Goal: Task Accomplishment & Management: Complete application form

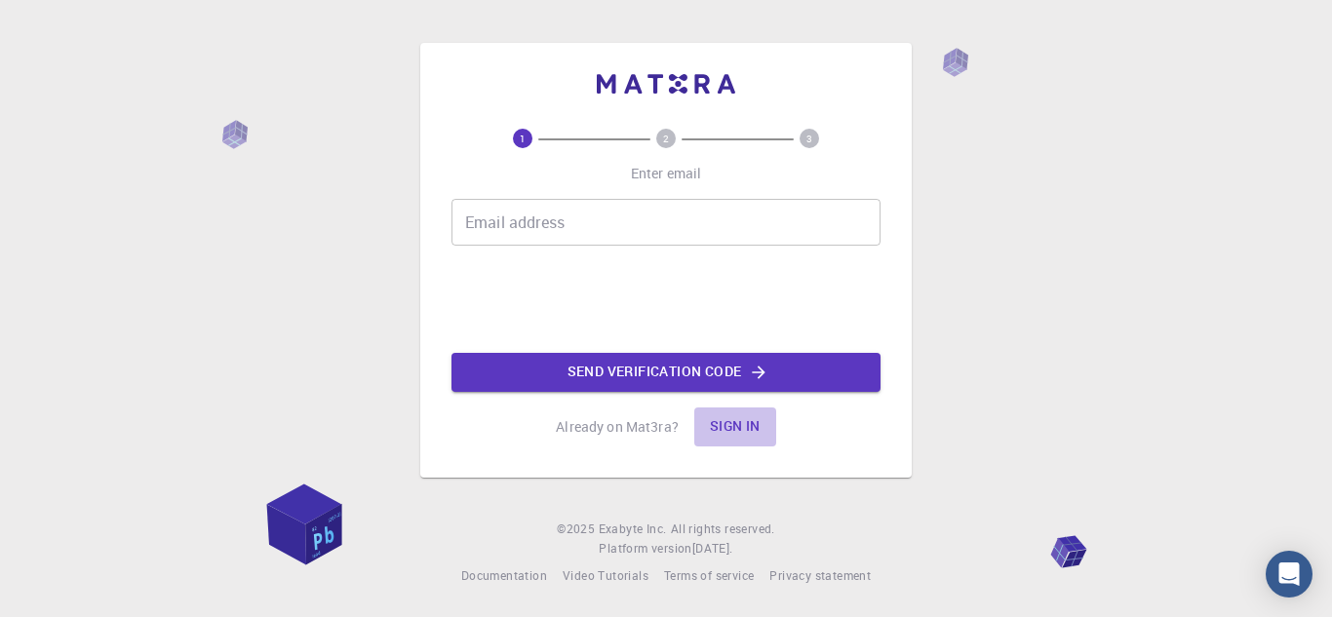
click at [722, 424] on button "Sign in" at bounding box center [735, 427] width 82 height 39
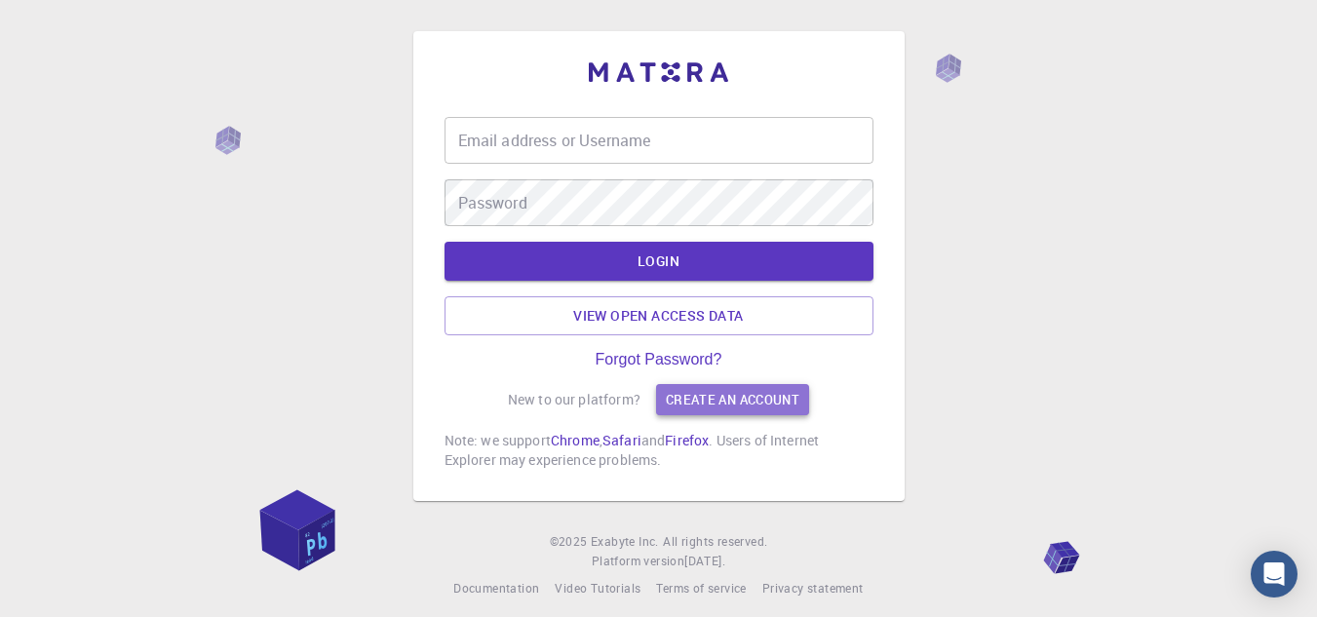
click at [665, 390] on link "Create an account" at bounding box center [732, 399] width 153 height 31
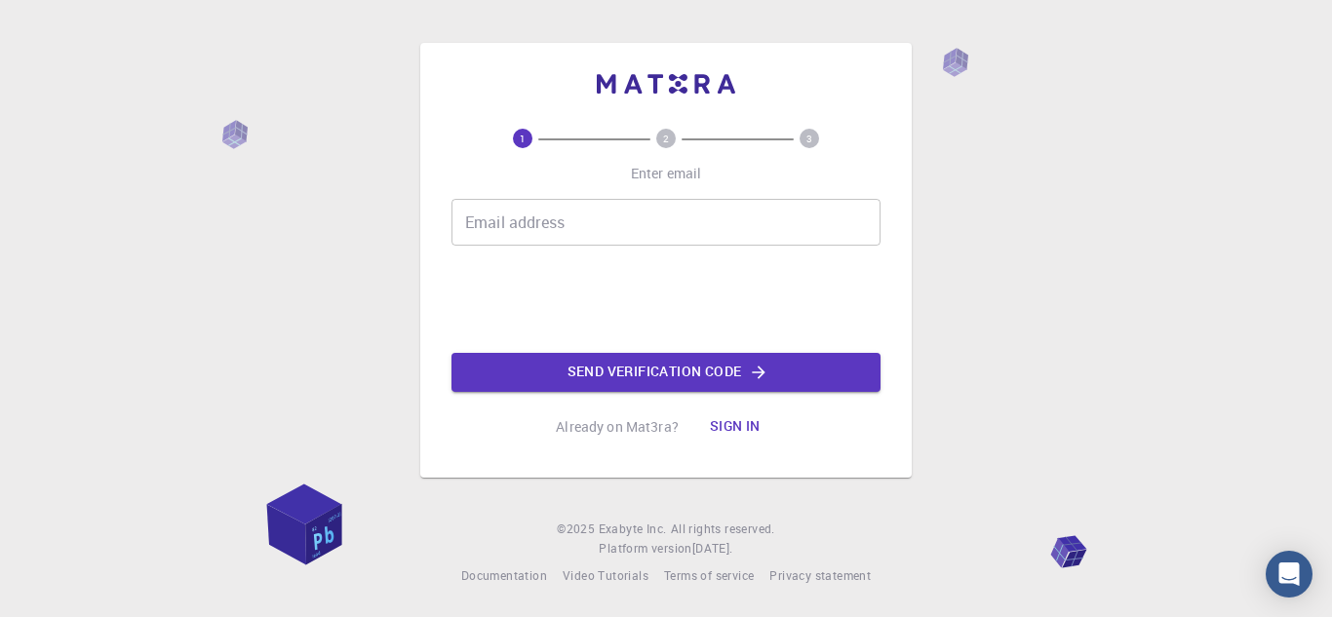
click at [530, 239] on input "Email address" at bounding box center [665, 222] width 429 height 47
click at [504, 220] on input "Email address" at bounding box center [665, 222] width 429 height 47
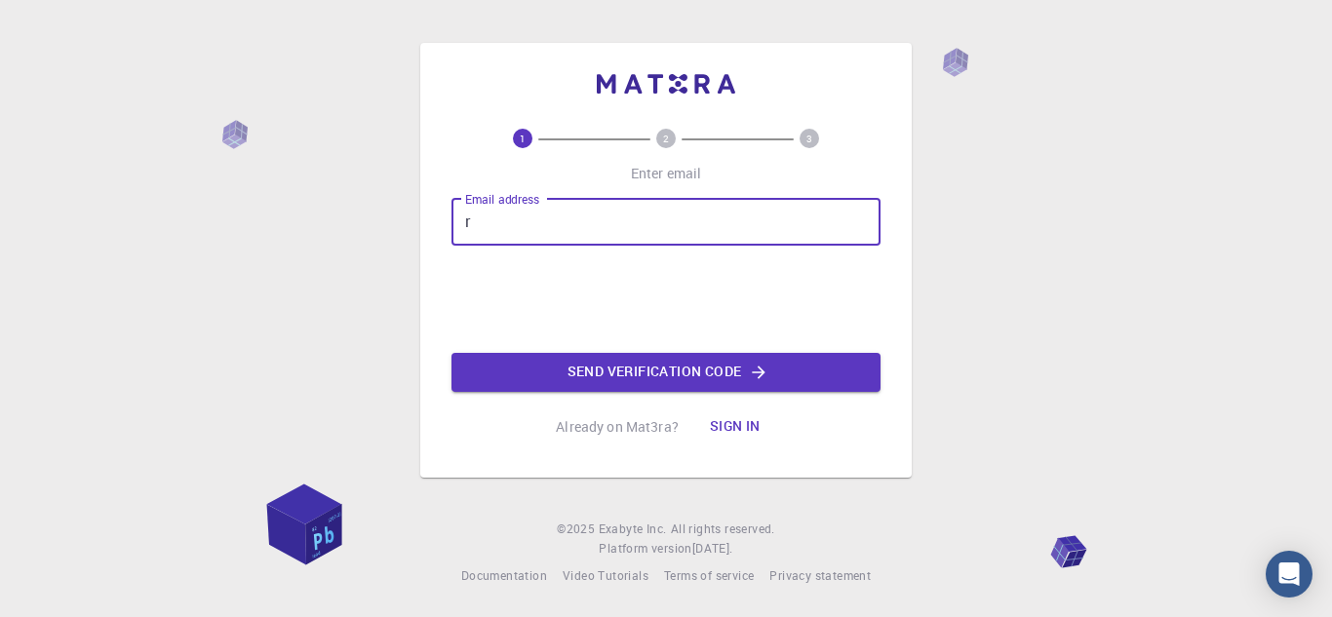
type input "r"
